Goal: Obtain resource: Obtain resource

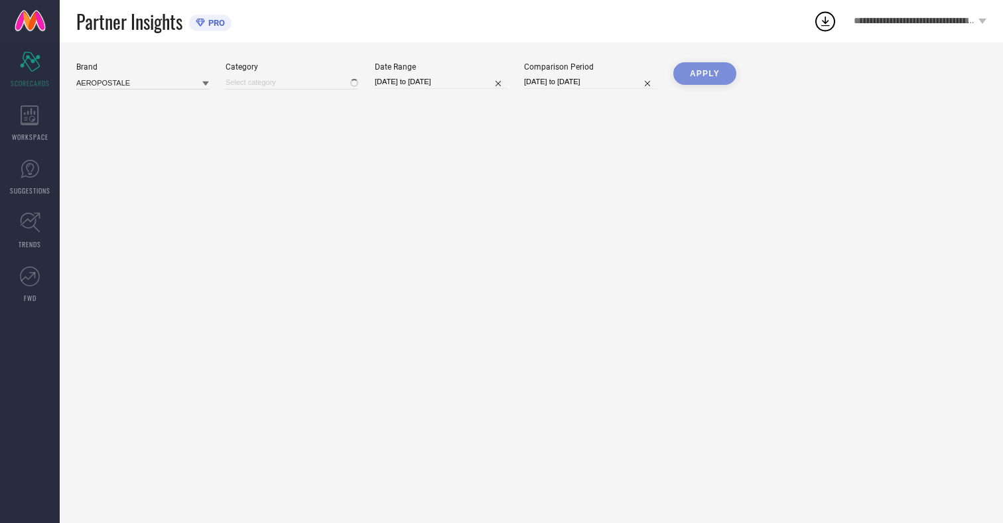
type input "All"
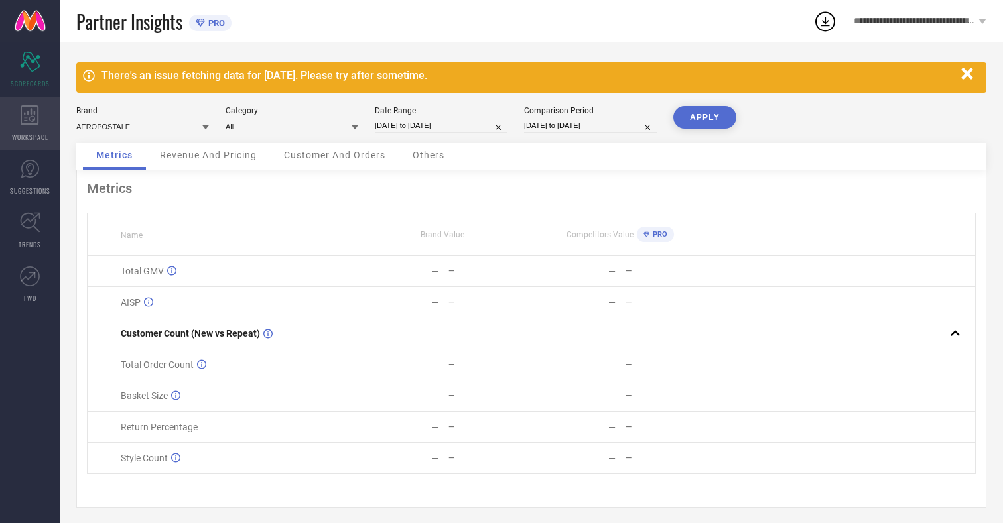
click at [30, 123] on icon at bounding box center [30, 115] width 18 height 20
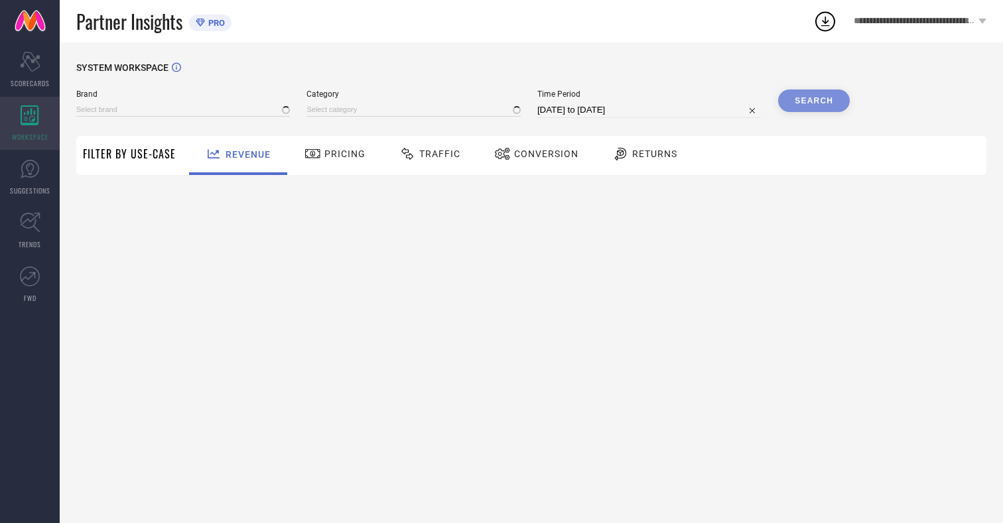
type input "AEROPOSTALE"
type input "All"
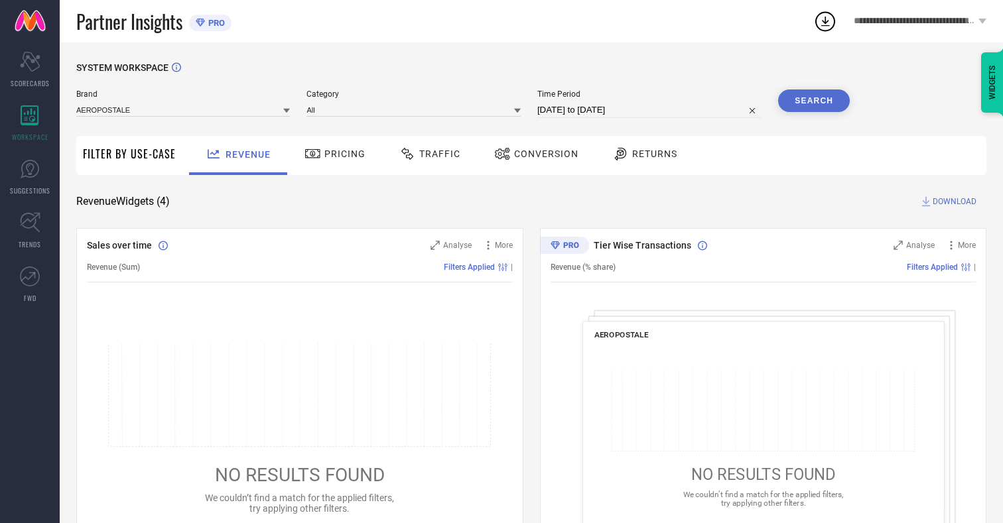
click at [542, 154] on span "Conversion" at bounding box center [546, 154] width 64 height 11
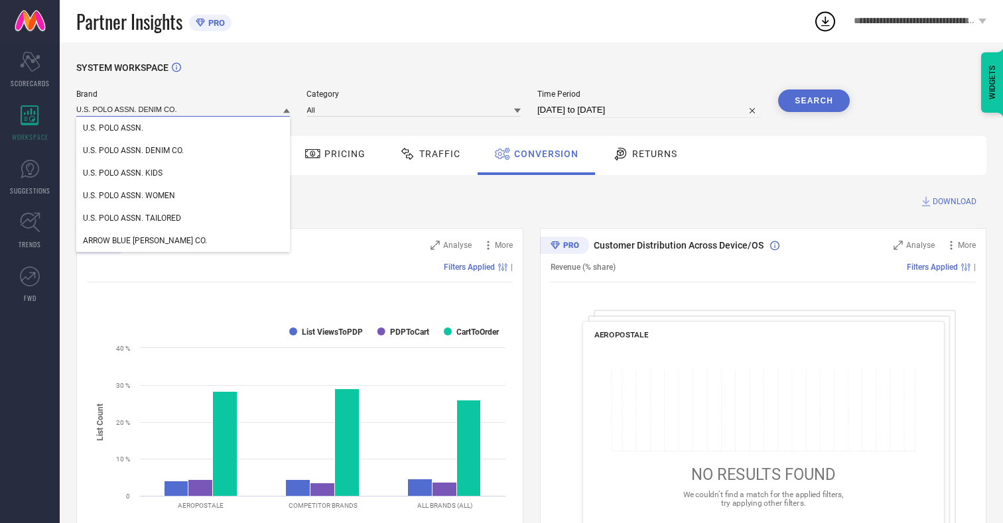
type input "U.S. POLO ASSN. DENIM CO."
click at [133, 151] on span "U.S. POLO ASSN. DENIM CO." at bounding box center [133, 150] width 101 height 9
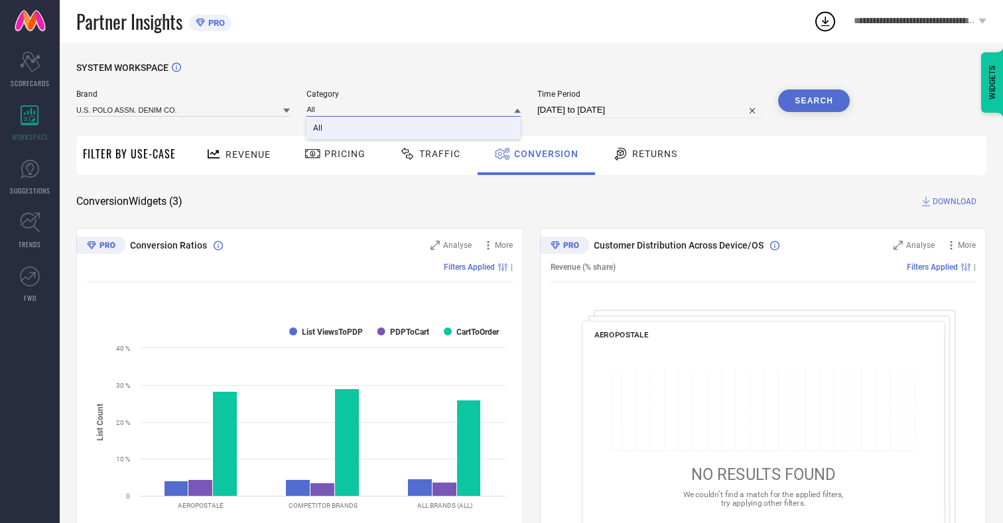
type input "All"
click at [319, 129] on span "All" at bounding box center [317, 127] width 9 height 9
click at [651, 110] on input "[DATE] to [DATE]" at bounding box center [649, 110] width 224 height 16
select select "6"
select select "2025"
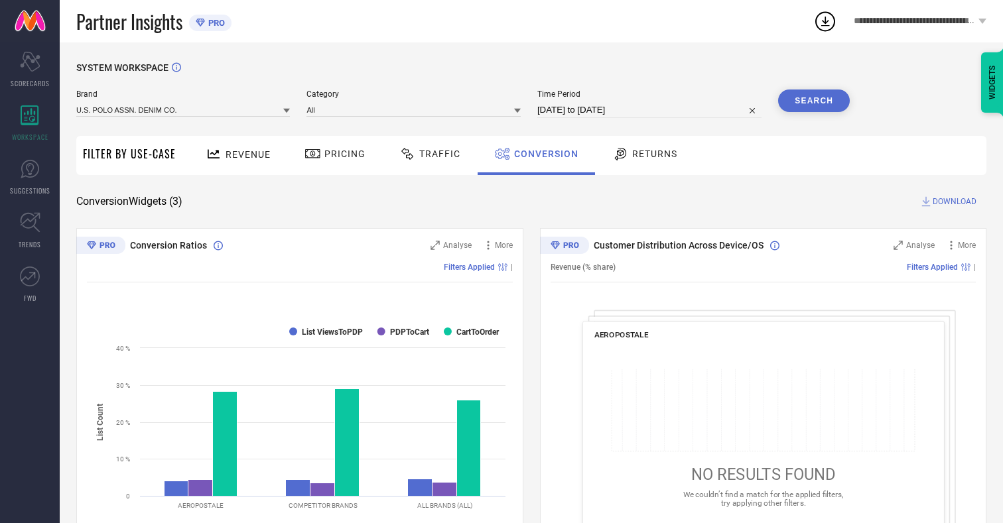
select select "7"
select select "2025"
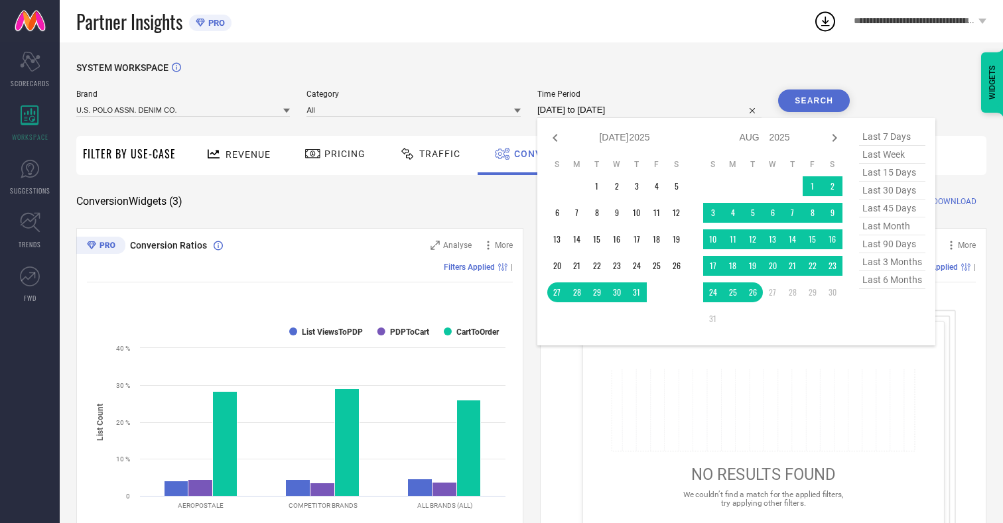
click at [835, 267] on td "23" at bounding box center [833, 266] width 20 height 20
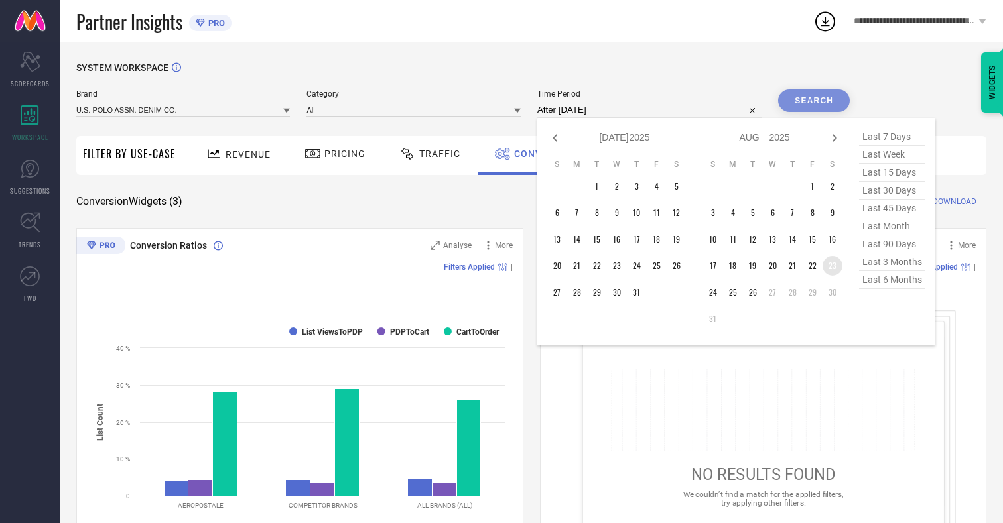
type input "[DATE] to [DATE]"
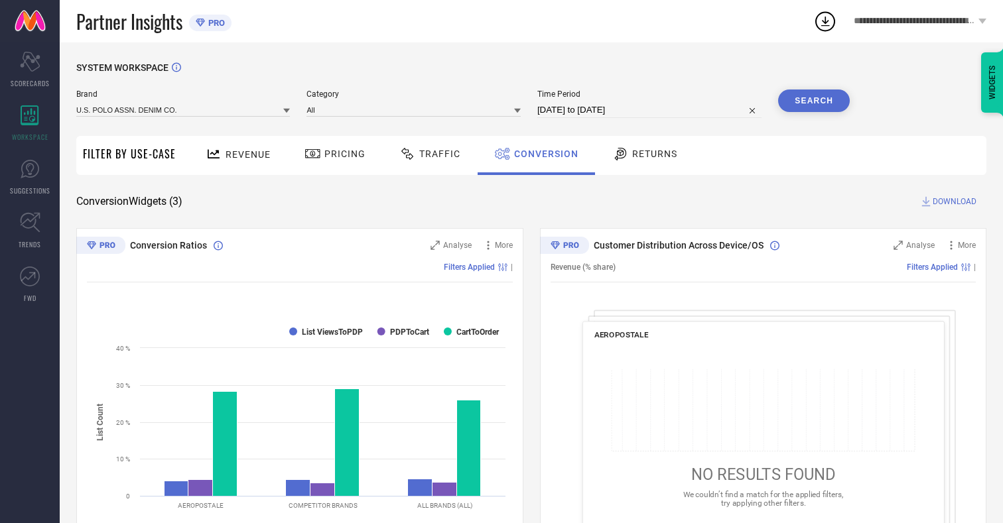
click at [814, 101] on button "Search" at bounding box center [814, 101] width 72 height 23
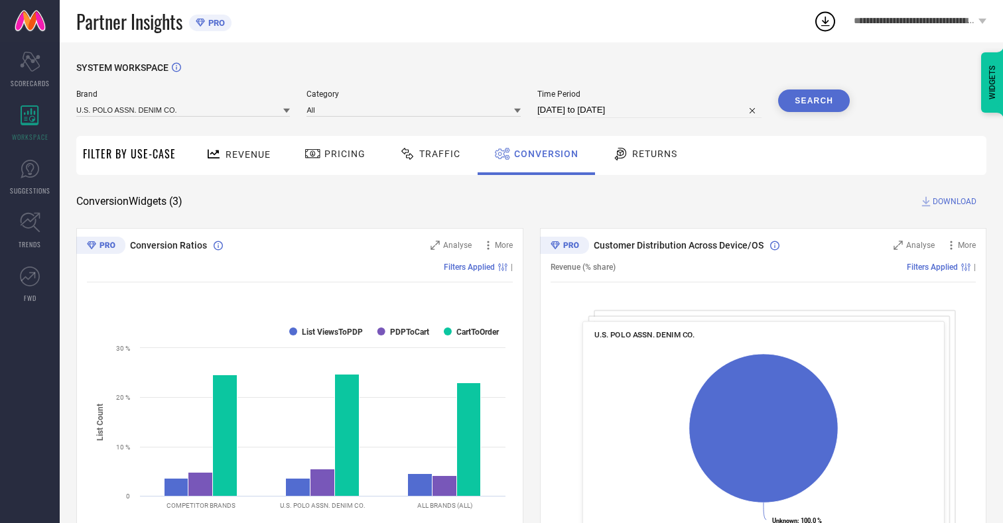
click at [955, 202] on span "DOWNLOAD" at bounding box center [955, 201] width 44 height 13
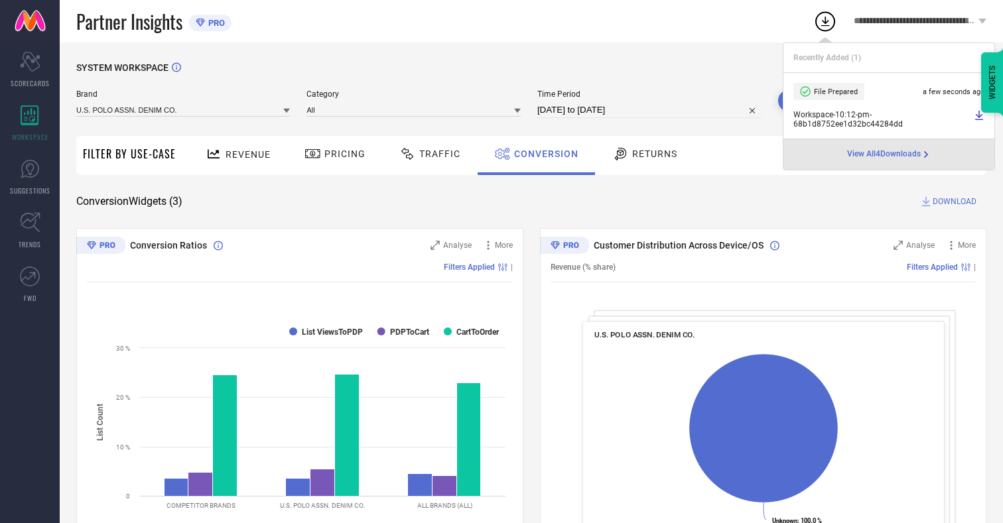
click at [543, 154] on span "Conversion" at bounding box center [546, 154] width 64 height 11
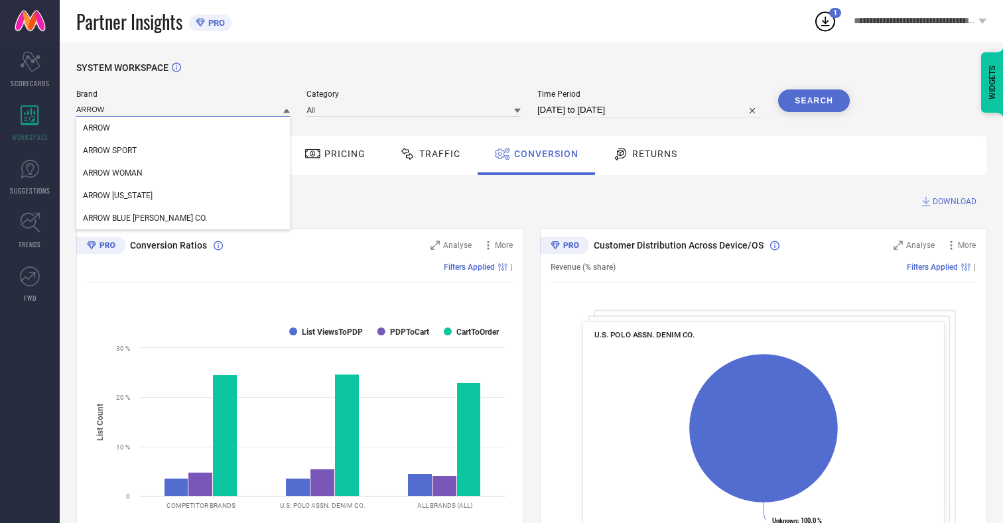
type input "ARROW"
click at [96, 129] on span "ARROW" at bounding box center [96, 127] width 27 height 9
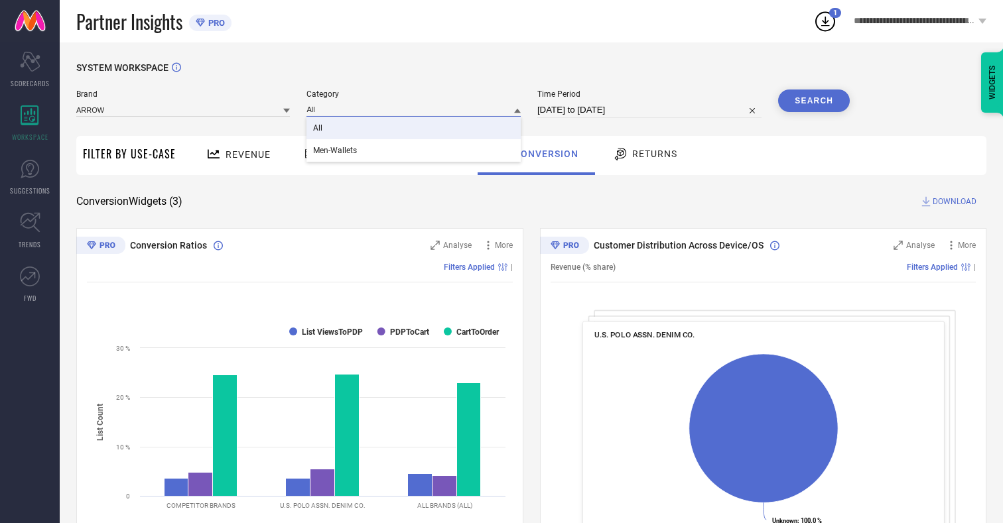
type input "All"
click at [319, 129] on span "All" at bounding box center [317, 127] width 9 height 9
click at [814, 101] on button "Search" at bounding box center [814, 101] width 72 height 23
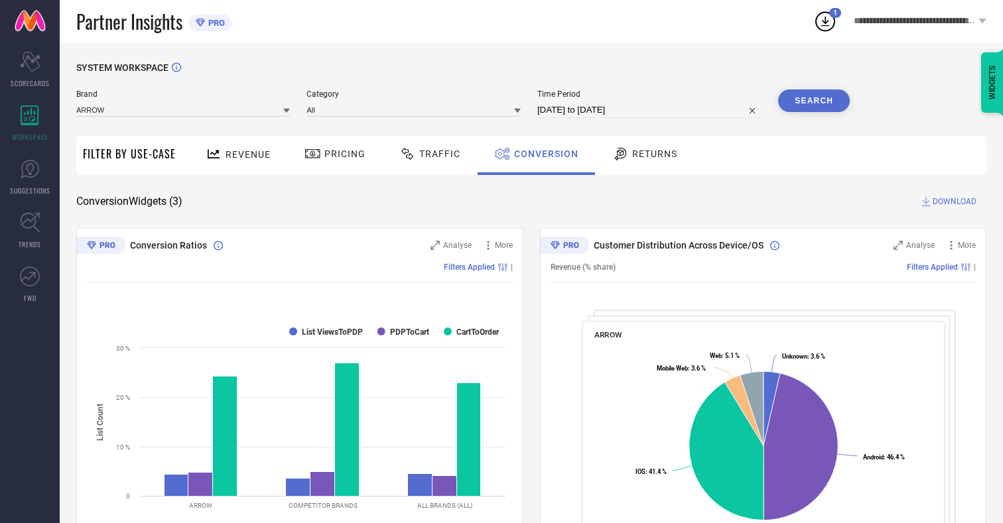
click at [955, 202] on span "DOWNLOAD" at bounding box center [955, 201] width 44 height 13
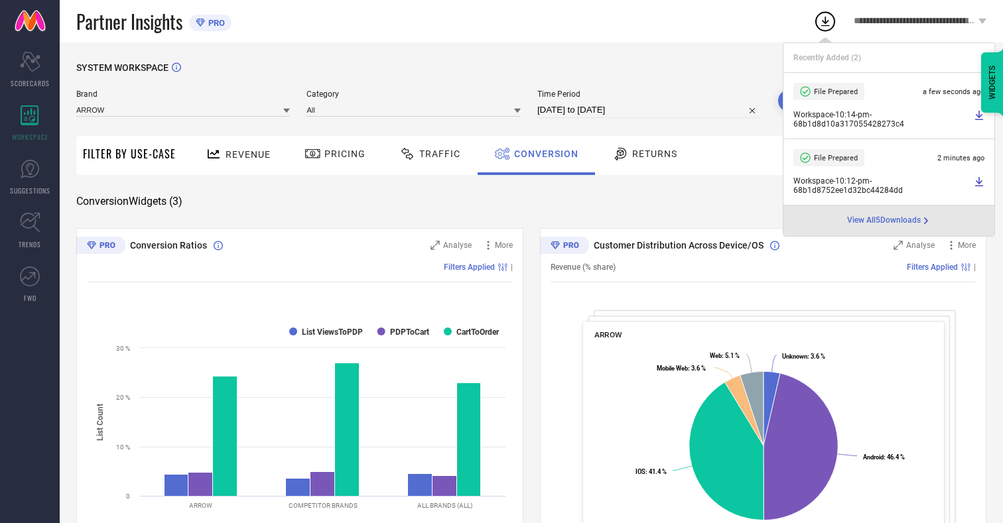
click at [543, 154] on span "Conversion" at bounding box center [546, 154] width 64 height 11
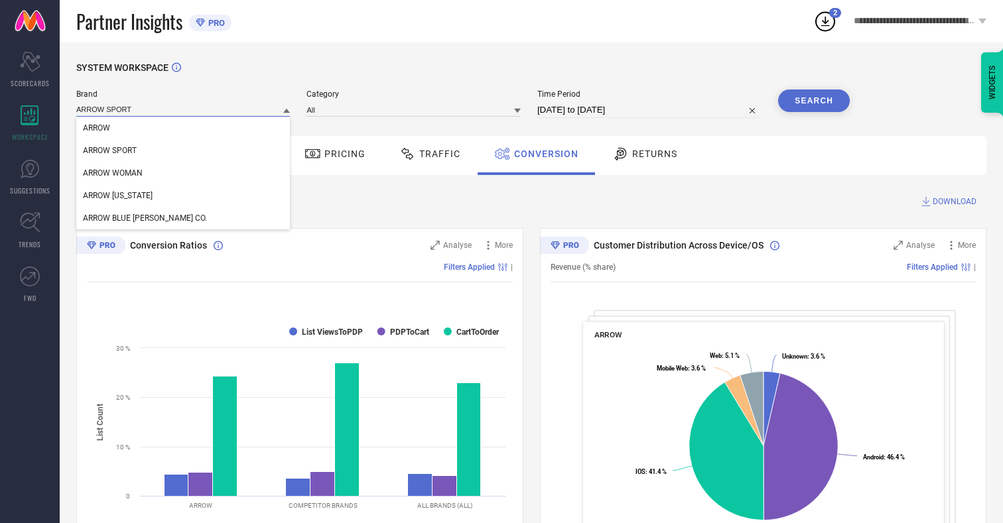
type input "ARROW SPORT"
click at [109, 151] on span "ARROW SPORT" at bounding box center [110, 150] width 54 height 9
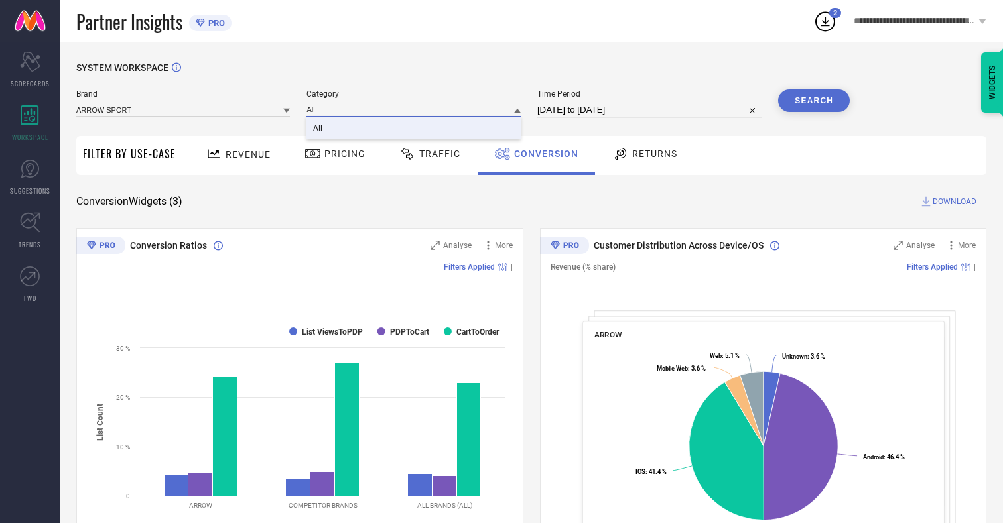
type input "All"
click at [319, 129] on span "All" at bounding box center [317, 127] width 9 height 9
click at [814, 101] on button "Search" at bounding box center [814, 101] width 72 height 23
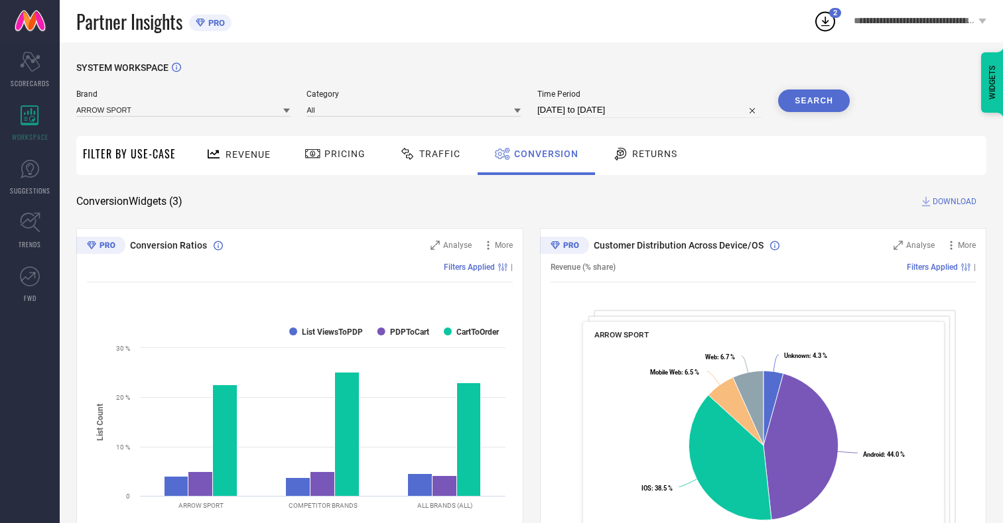
click at [955, 202] on span "DOWNLOAD" at bounding box center [955, 201] width 44 height 13
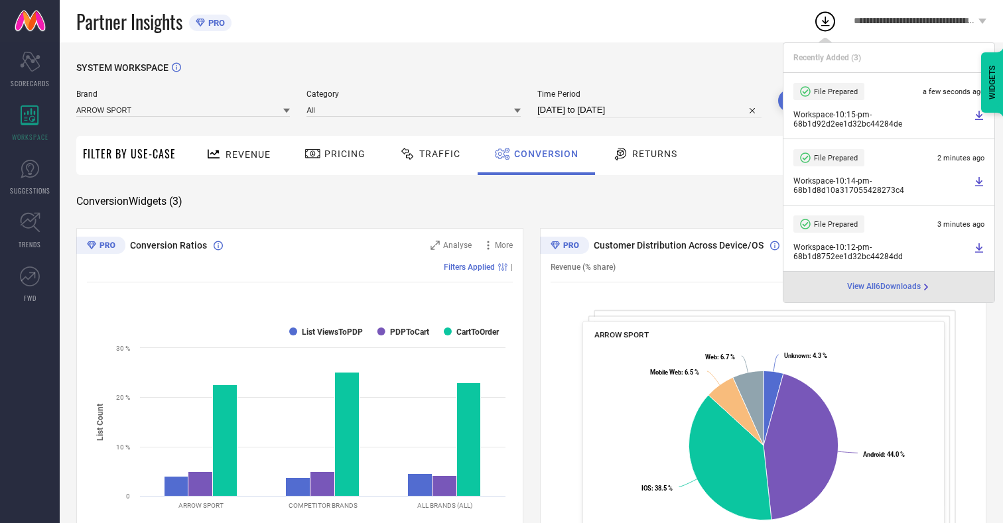
click at [543, 154] on span "Conversion" at bounding box center [546, 154] width 64 height 11
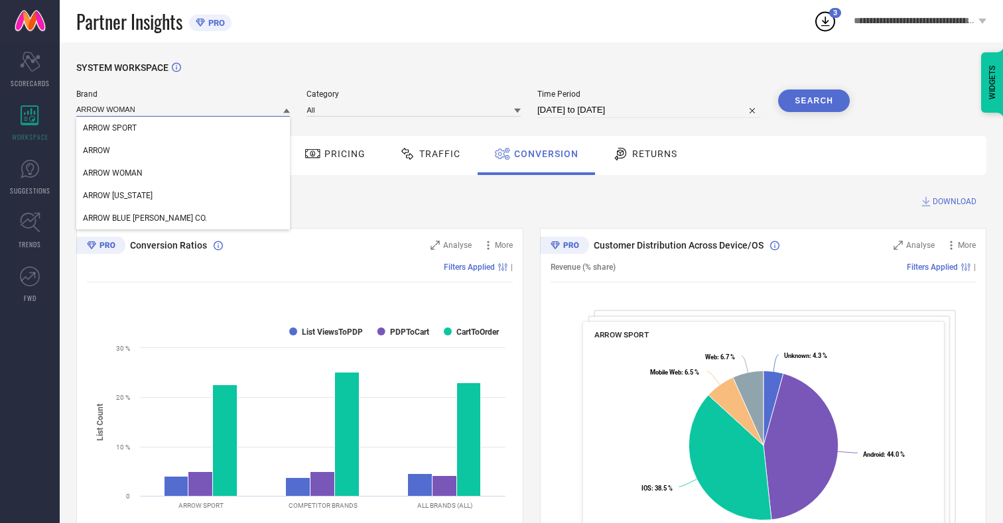
type input "ARROW WOMAN"
click at [113, 174] on span "ARROW WOMAN" at bounding box center [113, 172] width 60 height 9
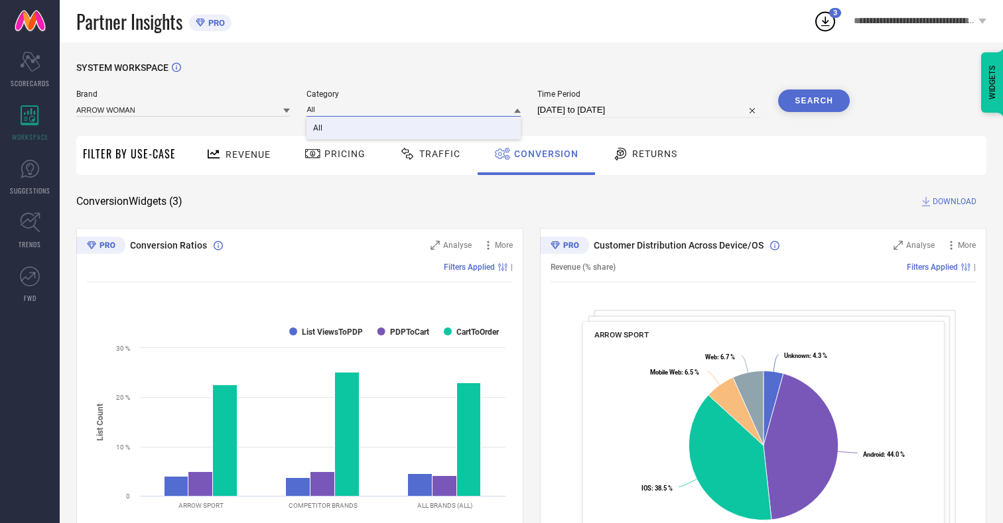
type input "All"
click at [319, 129] on span "All" at bounding box center [317, 127] width 9 height 9
click at [814, 101] on button "Search" at bounding box center [814, 101] width 72 height 23
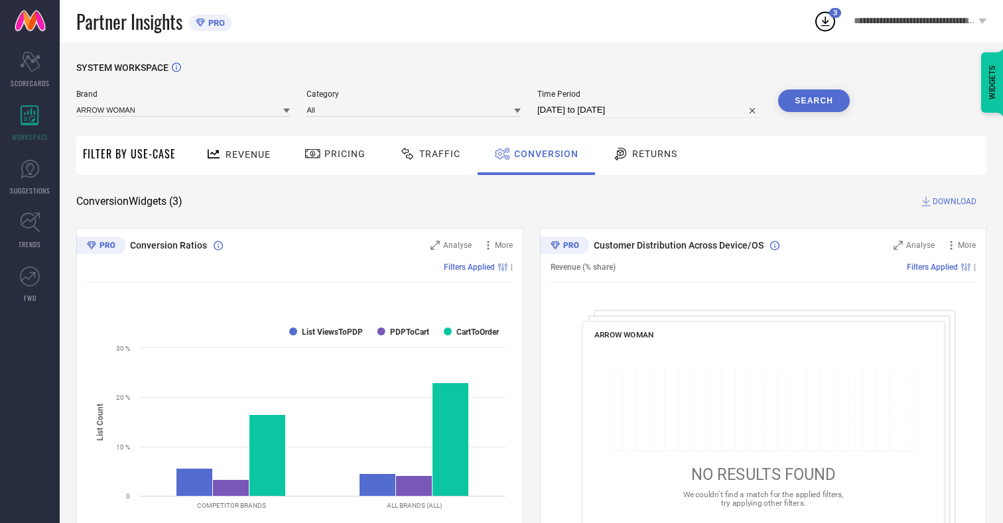
click at [955, 202] on span "DOWNLOAD" at bounding box center [955, 201] width 44 height 13
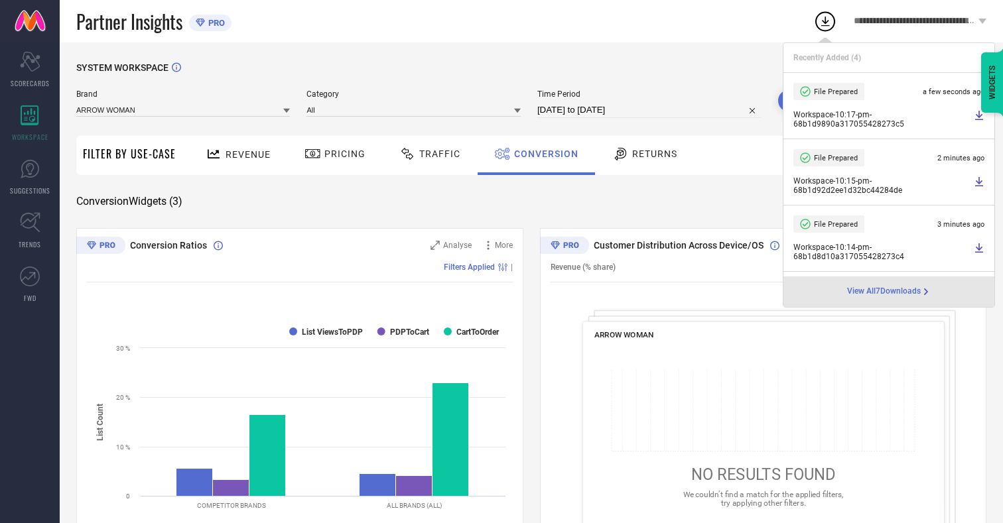
click at [543, 154] on span "Conversion" at bounding box center [546, 154] width 64 height 11
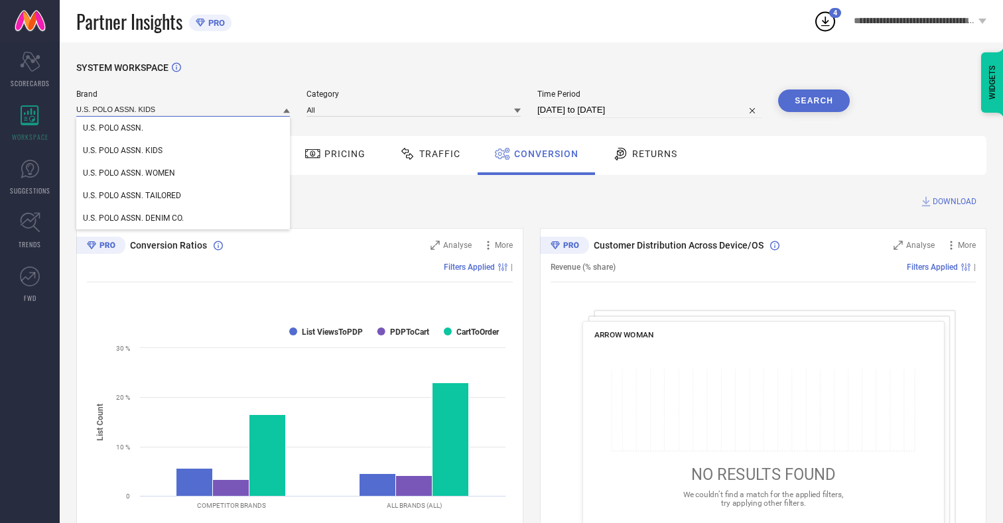
type input "U.S. POLO ASSN. KIDS"
click at [122, 151] on span "U.S. POLO ASSN. KIDS" at bounding box center [123, 150] width 80 height 9
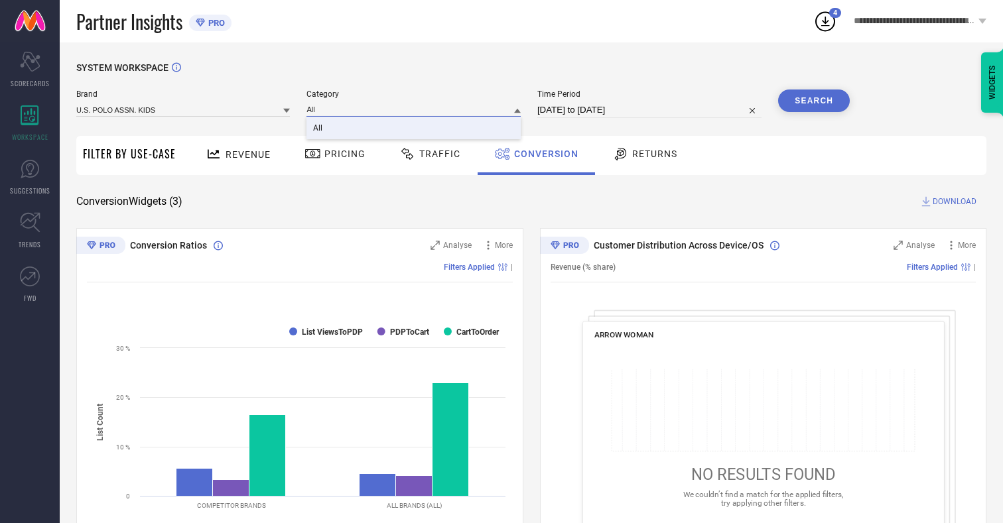
type input "All"
click at [319, 129] on span "All" at bounding box center [317, 127] width 9 height 9
click at [814, 101] on button "Search" at bounding box center [814, 101] width 72 height 23
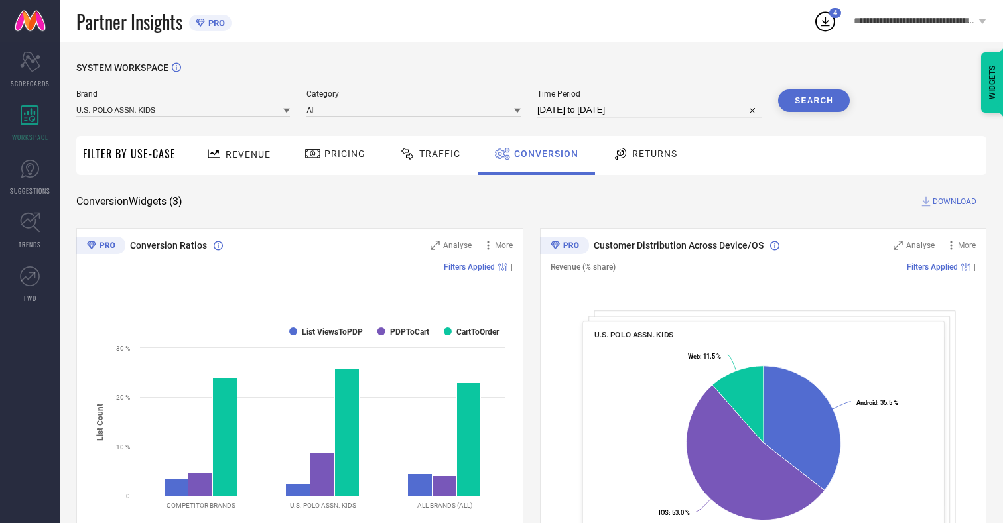
click at [955, 202] on span "DOWNLOAD" at bounding box center [955, 201] width 44 height 13
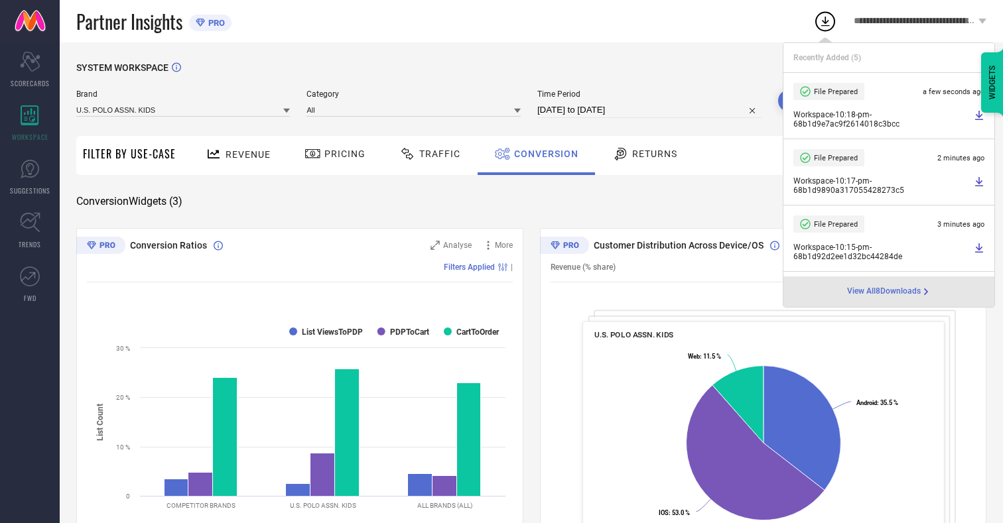
click at [543, 154] on span "Conversion" at bounding box center [546, 154] width 64 height 11
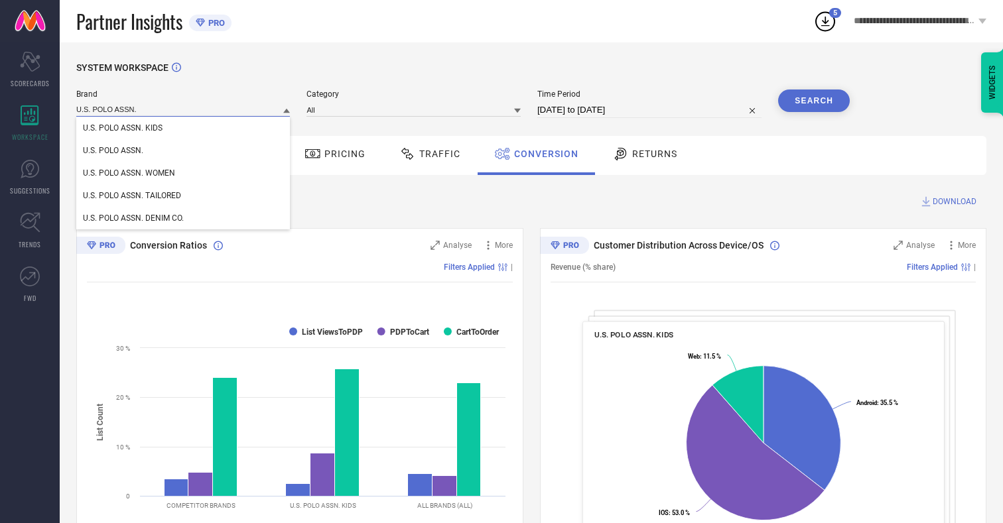
type input "U.S. POLO ASSN."
click at [113, 151] on span "U.S. POLO ASSN." at bounding box center [113, 150] width 60 height 9
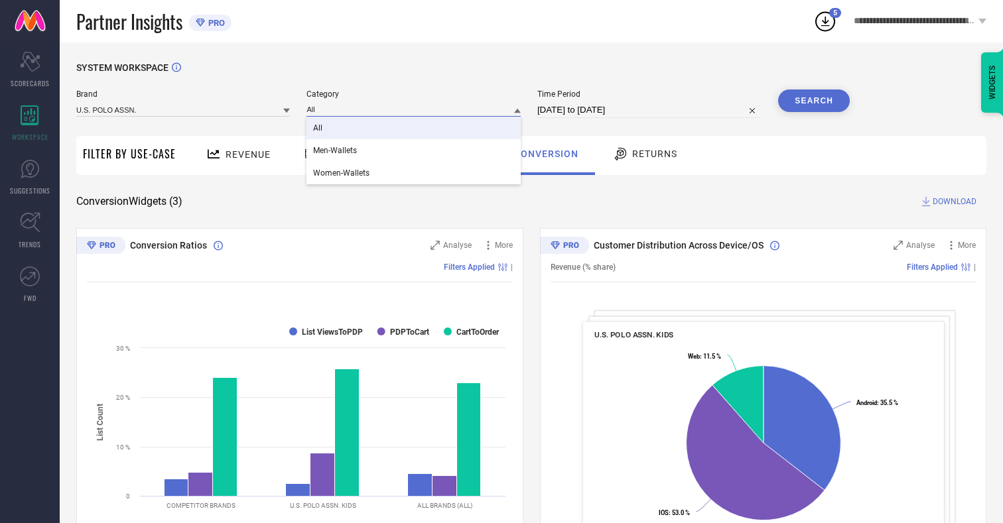
type input "All"
click at [319, 129] on span "All" at bounding box center [317, 127] width 9 height 9
click at [814, 101] on button "Search" at bounding box center [814, 101] width 72 height 23
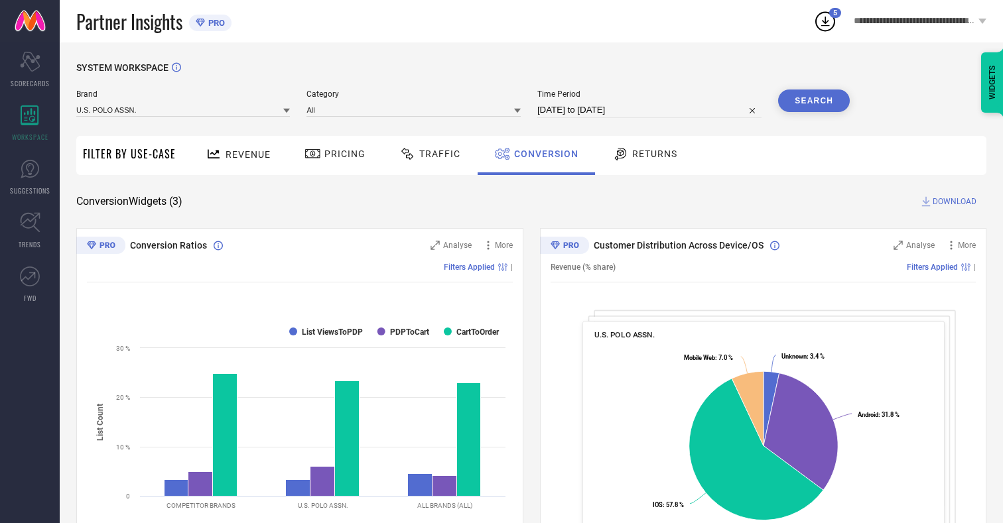
click at [955, 202] on span "DOWNLOAD" at bounding box center [955, 201] width 44 height 13
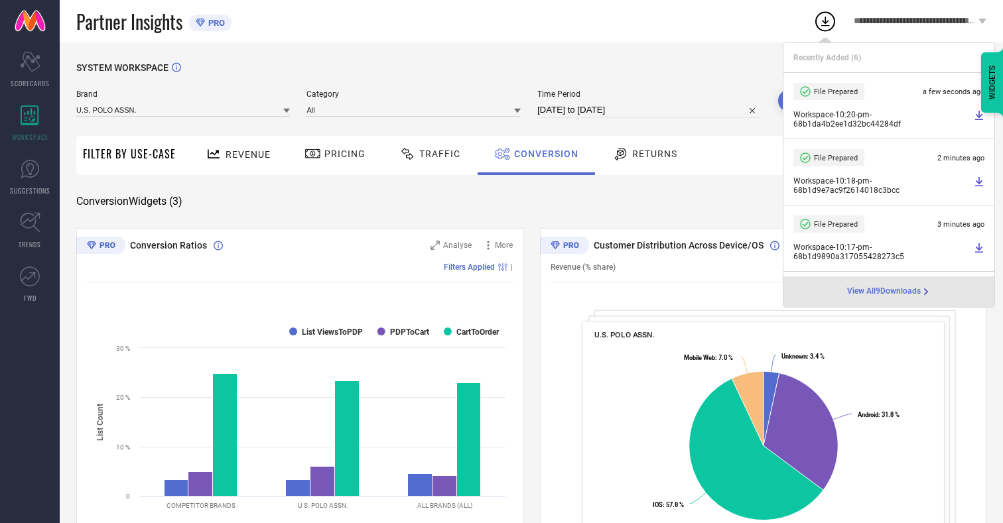
click at [543, 154] on span "Conversion" at bounding box center [546, 154] width 64 height 11
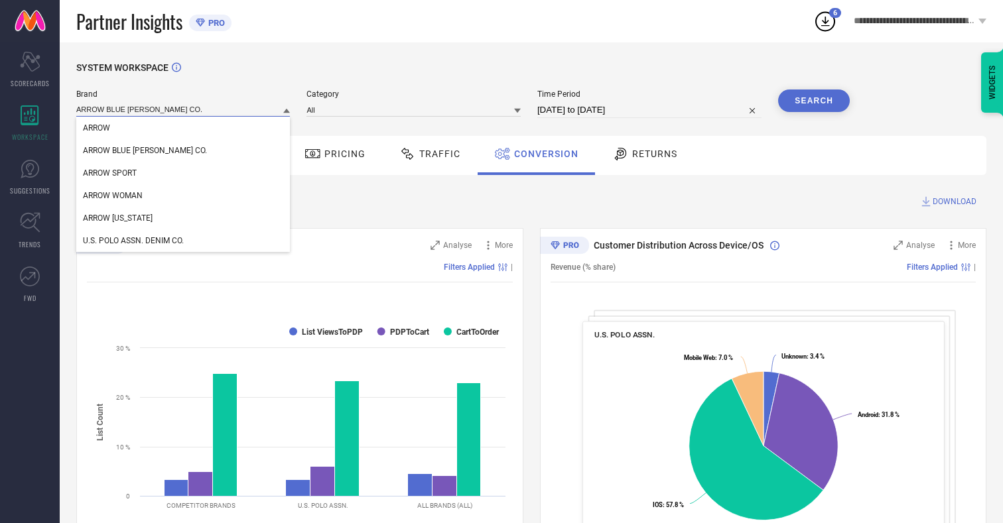
type input "ARROW BLUE [PERSON_NAME] CO."
click at [125, 151] on span "ARROW BLUE [PERSON_NAME] CO." at bounding box center [145, 150] width 124 height 9
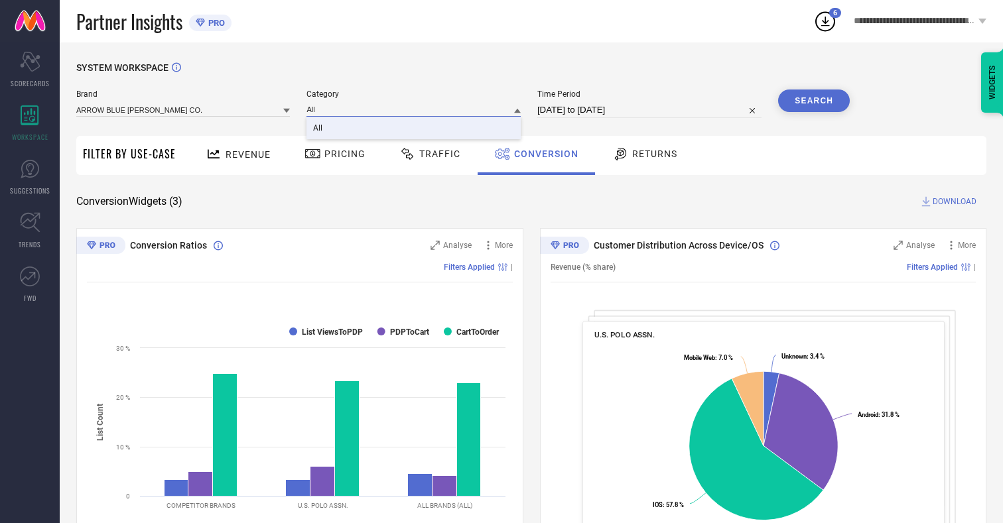
type input "All"
click at [319, 129] on span "All" at bounding box center [317, 127] width 9 height 9
click at [814, 101] on button "Search" at bounding box center [814, 101] width 72 height 23
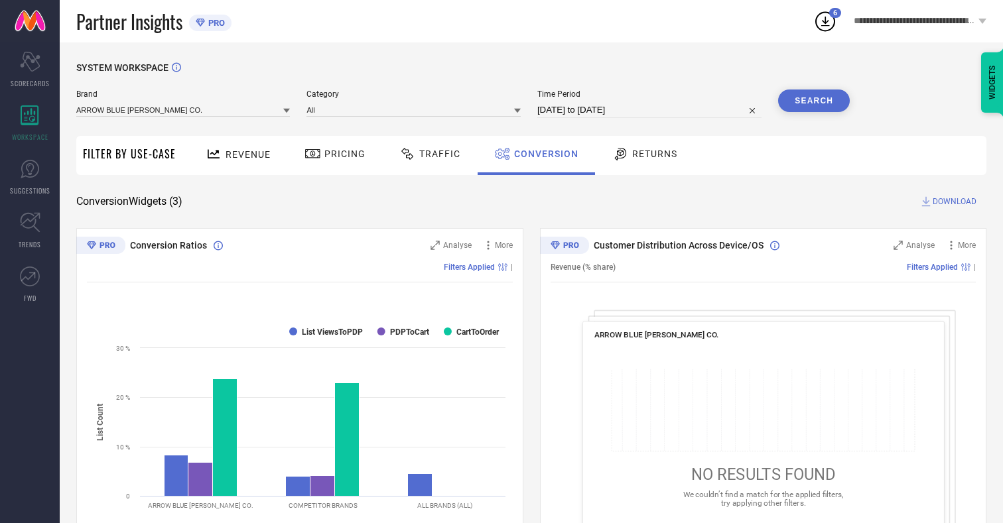
click at [955, 202] on span "DOWNLOAD" at bounding box center [955, 201] width 44 height 13
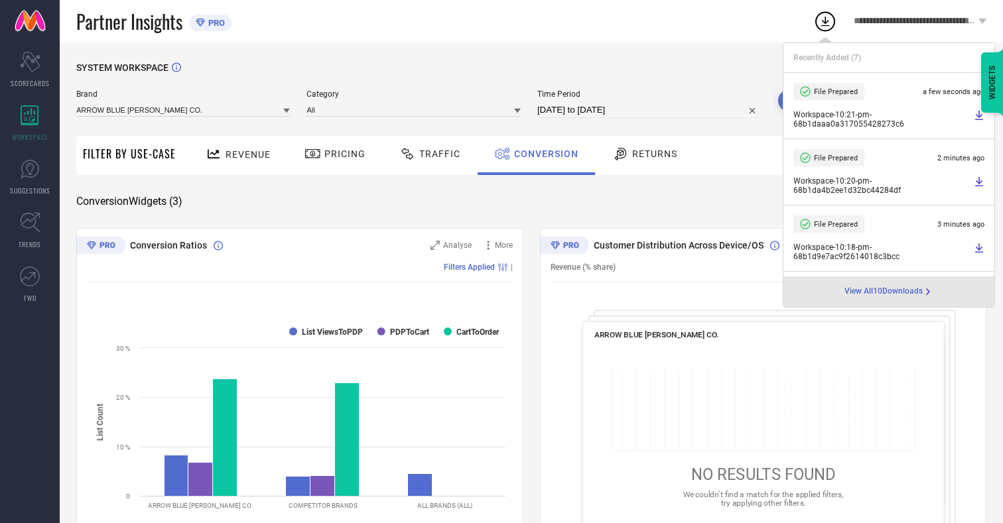
click at [543, 154] on span "Conversion" at bounding box center [546, 154] width 64 height 11
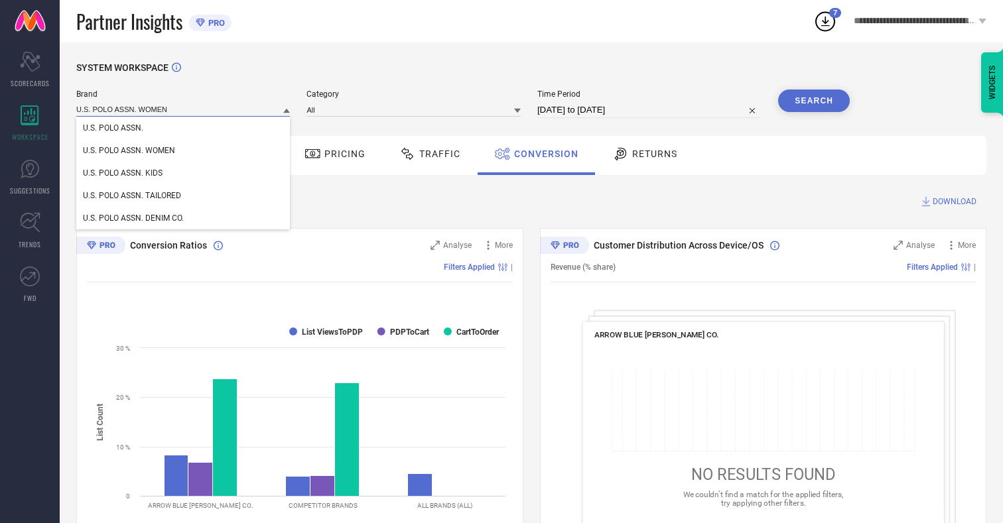
type input "U.S. POLO ASSN. WOMEN"
click at [129, 151] on span "U.S. POLO ASSN. WOMEN" at bounding box center [129, 150] width 92 height 9
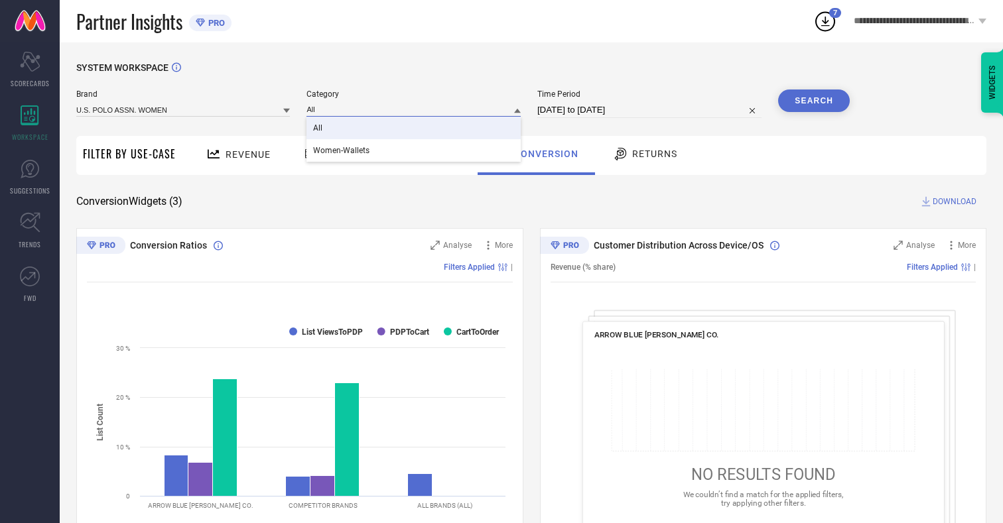
type input "All"
click at [319, 129] on span "All" at bounding box center [317, 127] width 9 height 9
click at [814, 101] on button "Search" at bounding box center [814, 101] width 72 height 23
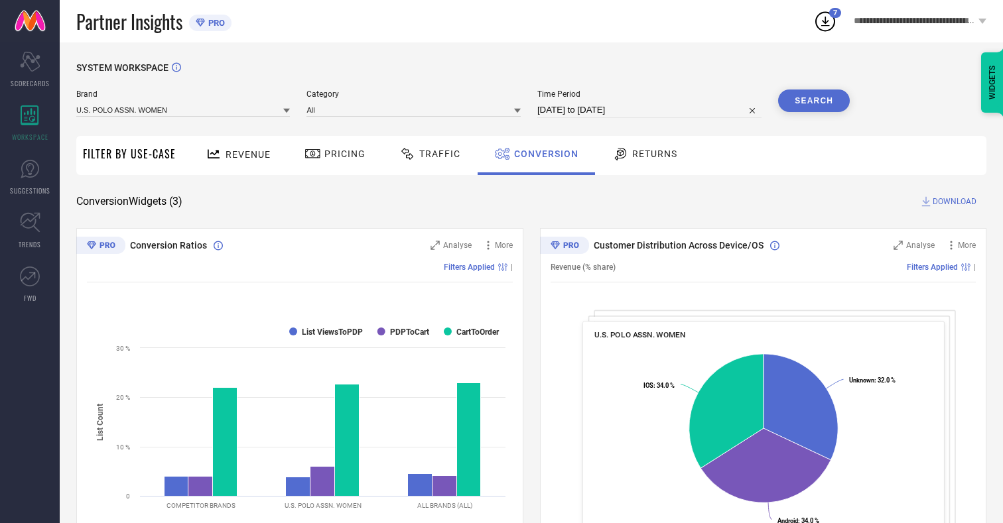
click at [955, 202] on span "DOWNLOAD" at bounding box center [955, 201] width 44 height 13
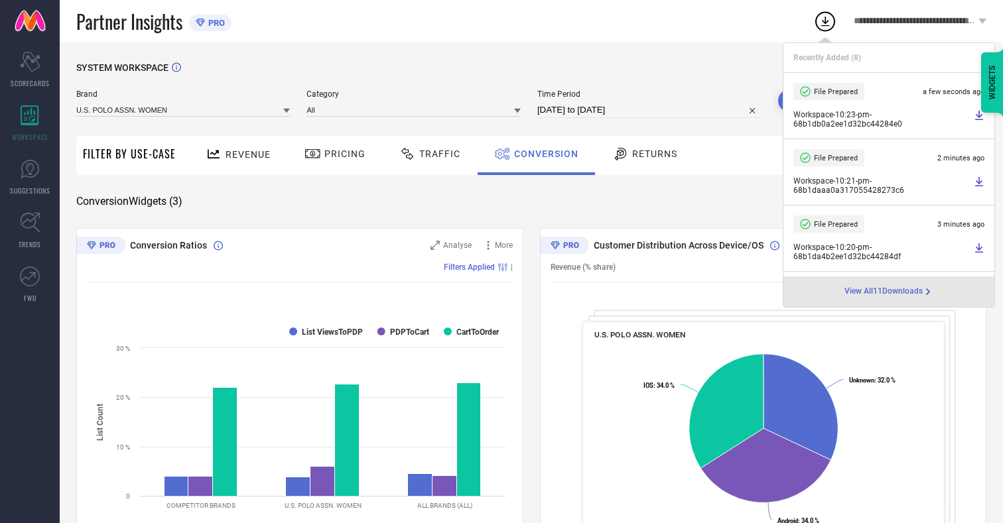
click at [543, 154] on span "Conversion" at bounding box center [546, 154] width 64 height 11
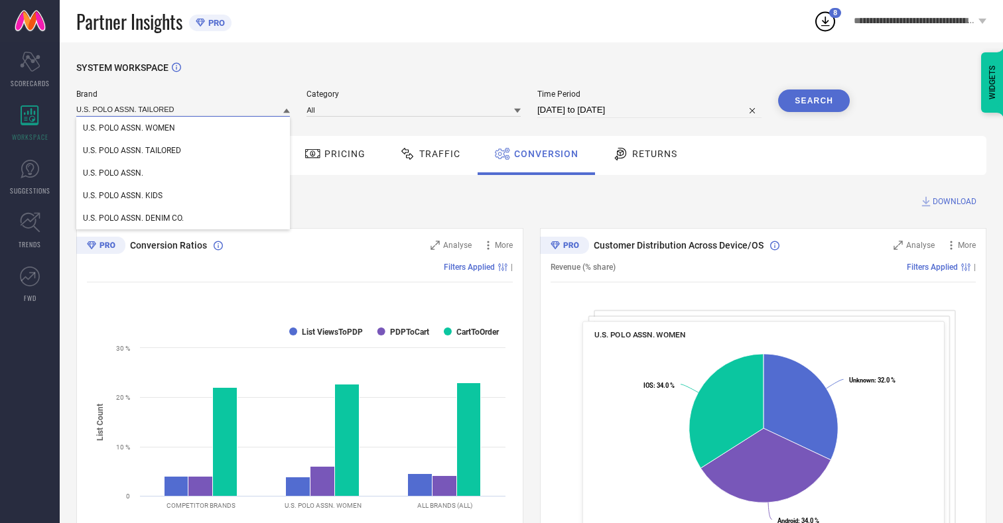
type input "U.S. POLO ASSN. TAILORED"
click at [132, 151] on span "U.S. POLO ASSN. TAILORED" at bounding box center [132, 150] width 98 height 9
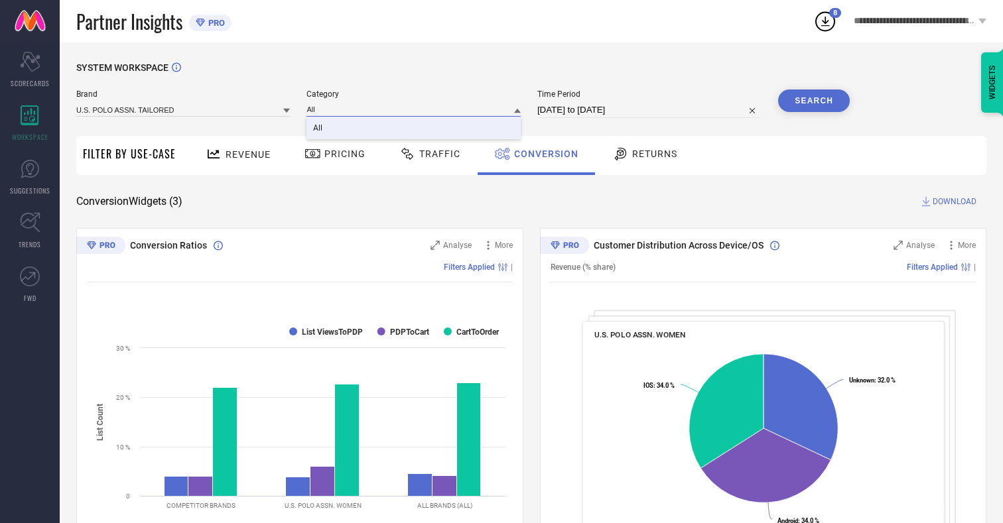
type input "All"
click at [319, 129] on span "All" at bounding box center [317, 127] width 9 height 9
click at [814, 101] on button "Search" at bounding box center [814, 101] width 72 height 23
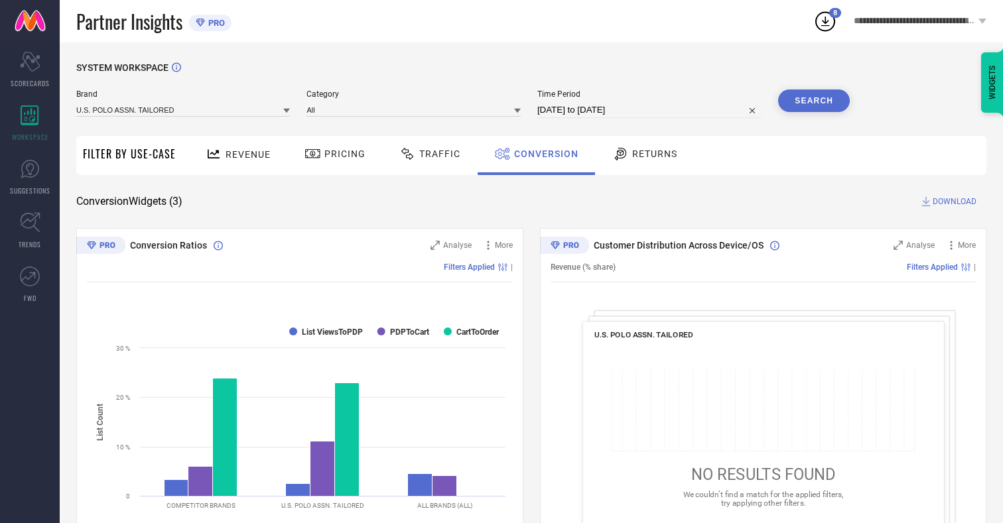
click at [955, 202] on span "DOWNLOAD" at bounding box center [955, 201] width 44 height 13
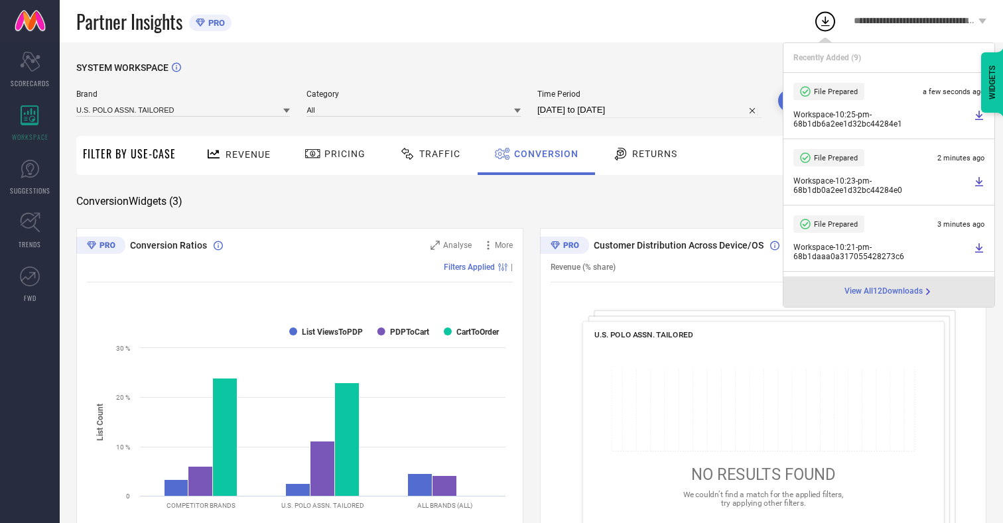
click at [543, 154] on span "Conversion" at bounding box center [546, 154] width 64 height 11
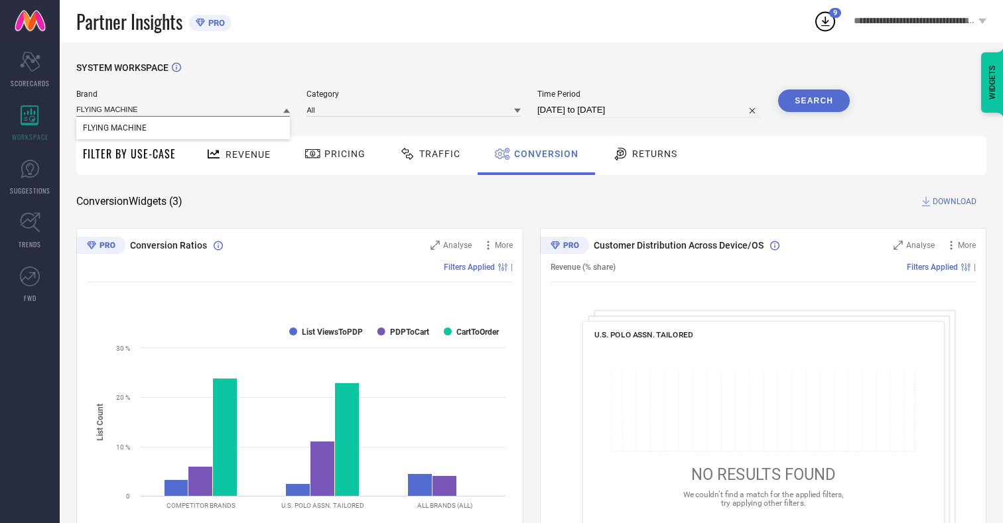
type input "FLYING MACHINE"
click at [114, 129] on span "FLYING MACHINE" at bounding box center [115, 127] width 64 height 9
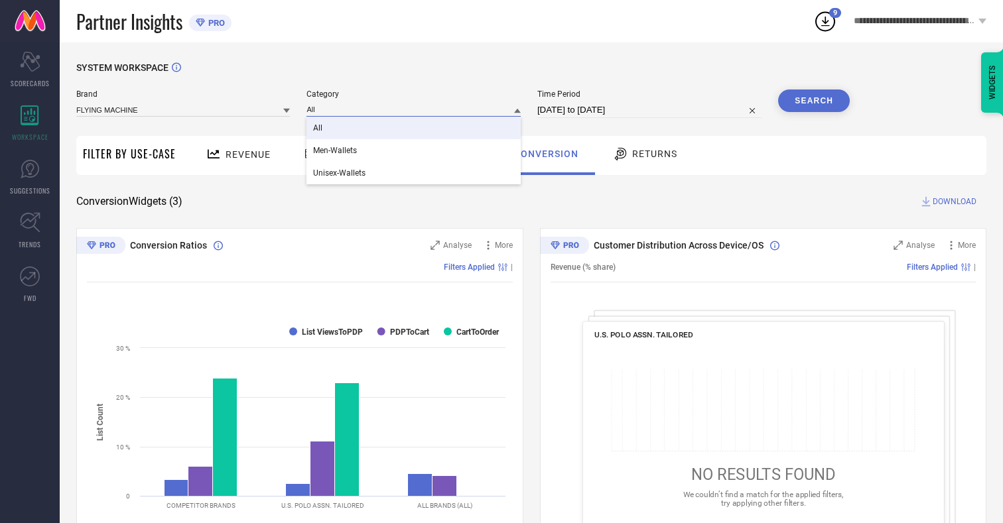
type input "All"
click at [319, 129] on span "All" at bounding box center [317, 127] width 9 height 9
click at [814, 101] on button "Search" at bounding box center [814, 101] width 72 height 23
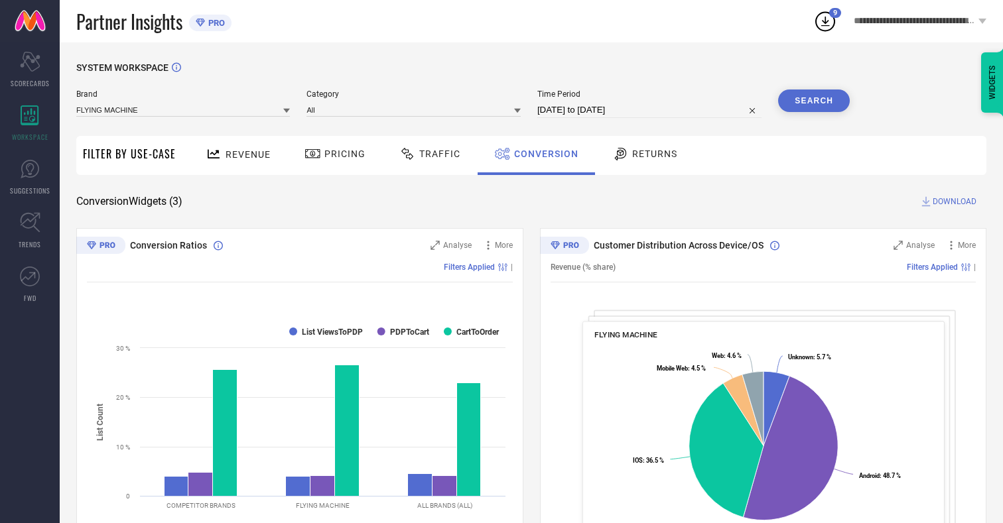
click at [955, 202] on span "DOWNLOAD" at bounding box center [955, 201] width 44 height 13
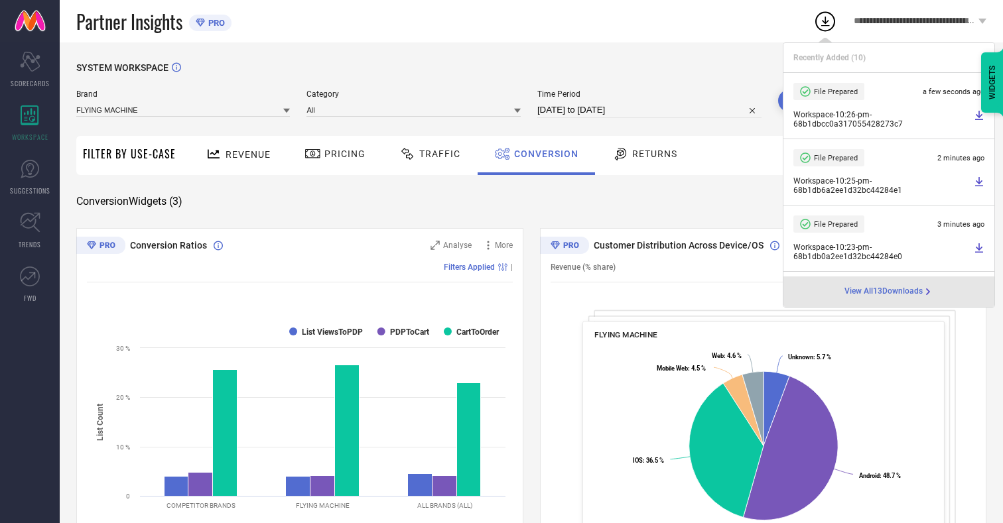
click at [543, 154] on span "Conversion" at bounding box center [546, 154] width 64 height 11
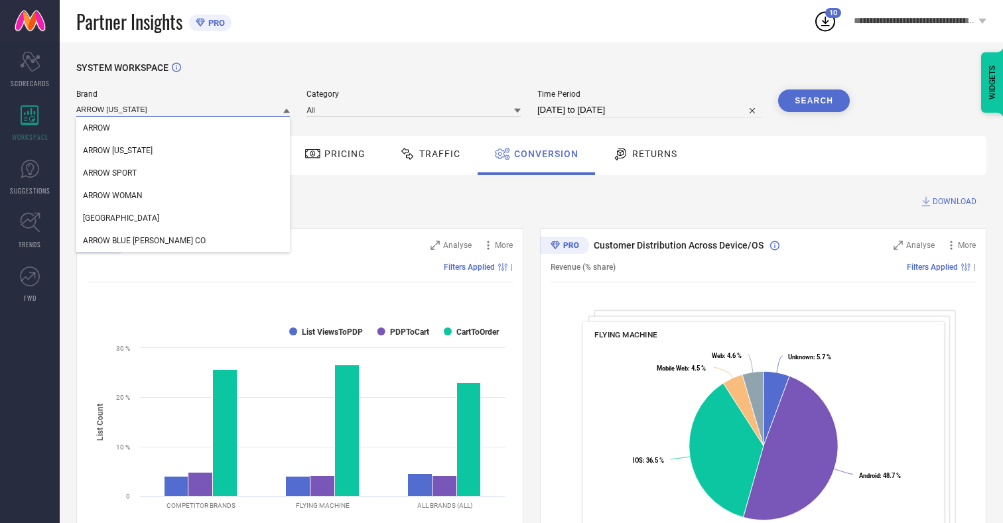
type input "ARROW [US_STATE]"
click at [117, 151] on span "ARROW [US_STATE]" at bounding box center [118, 150] width 70 height 9
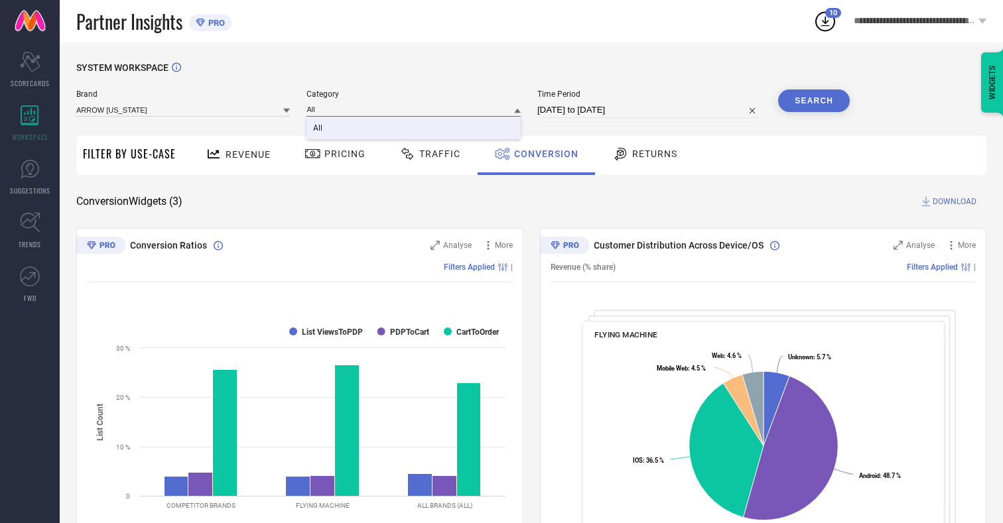
type input "All"
click at [319, 129] on span "All" at bounding box center [317, 127] width 9 height 9
click at [814, 101] on button "Search" at bounding box center [814, 101] width 72 height 23
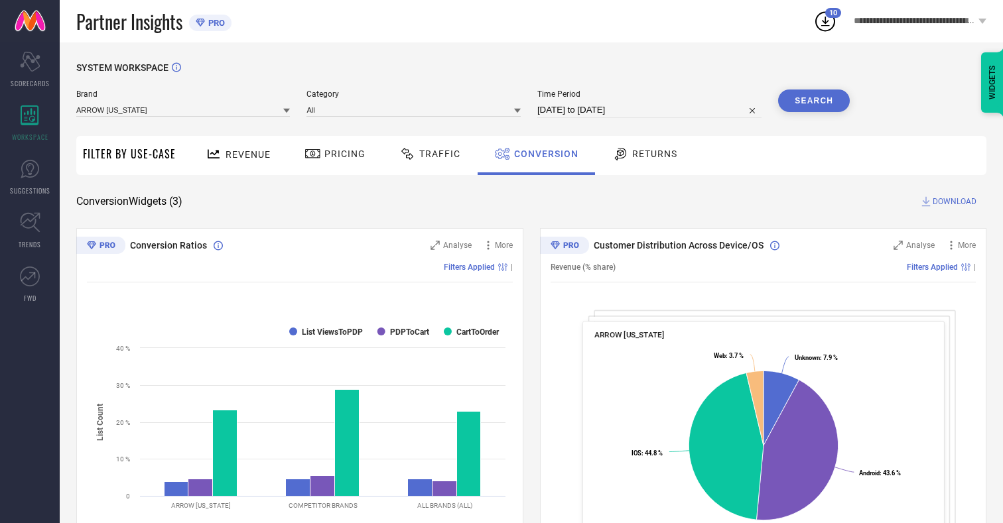
click at [955, 202] on span "DOWNLOAD" at bounding box center [955, 201] width 44 height 13
